Goal: Information Seeking & Learning: Learn about a topic

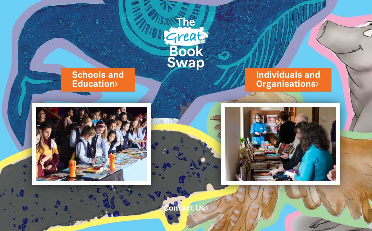
click at [298, 79] on link "Individuals and Organisations" at bounding box center [288, 79] width 64 height 21
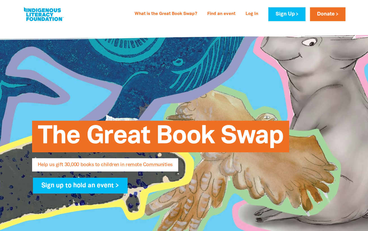
select select "AU"
click at [90, 92] on div "The Great Book Swap Help us gift 30,000 books to children in remote Communities…" at bounding box center [184, 153] width 338 height 257
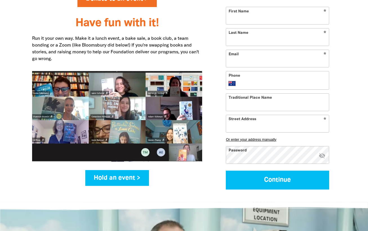
scroll to position [709, 0]
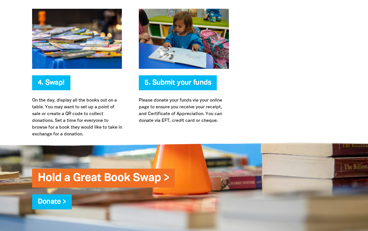
scroll to position [1304, 0]
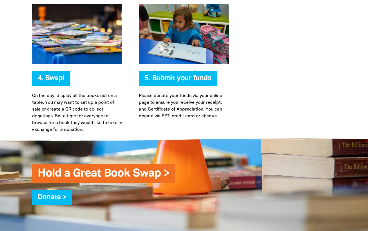
click at [128, 111] on div "4. Swap! On the day, display all the books out on a table. You may want to set …" at bounding box center [77, 68] width 107 height 129
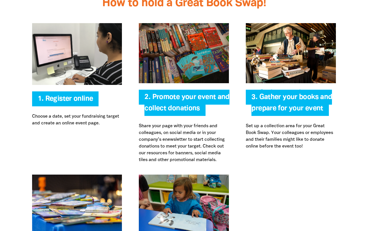
scroll to position [1116, 0]
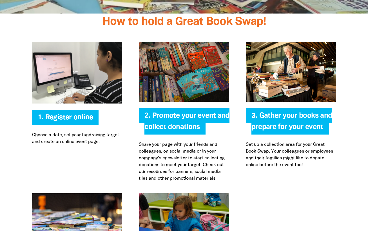
click at [290, 182] on div "Register online 1. Register online Choose a date, set your fundraising target a…" at bounding box center [184, 111] width 338 height 162
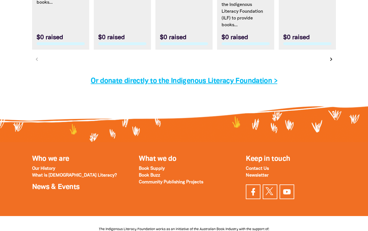
scroll to position [1825, 0]
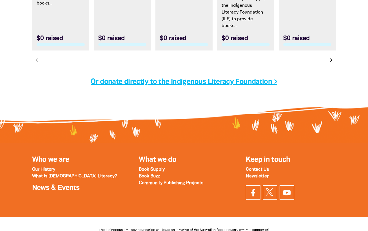
click at [63, 176] on strong "What is [DEMOGRAPHIC_DATA] Literacy?" at bounding box center [74, 176] width 85 height 4
